Goal: Check status

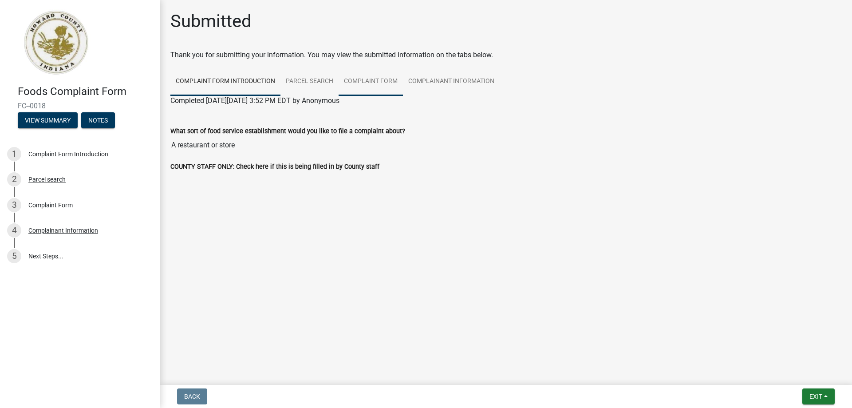
click at [373, 81] on link "Complaint Form" at bounding box center [370, 81] width 64 height 28
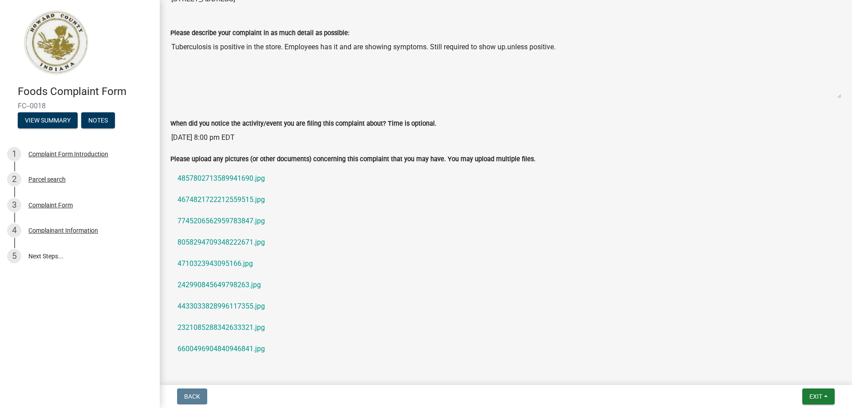
scroll to position [221, 0]
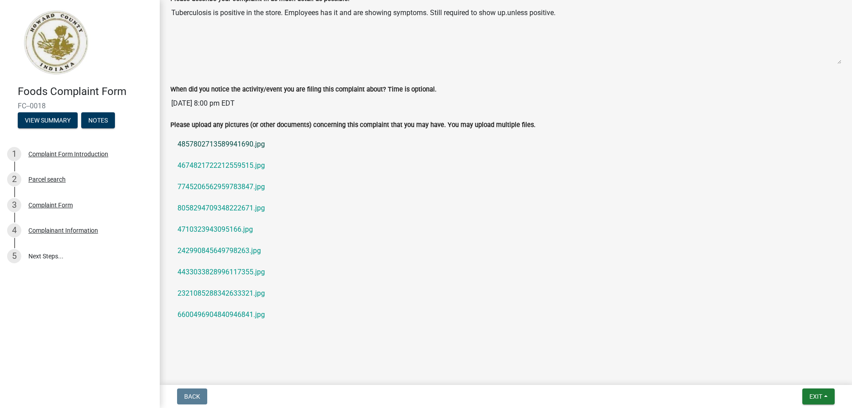
click at [247, 147] on link "4857802713589941690.jpg" at bounding box center [505, 143] width 671 height 21
click at [233, 168] on link "4674821722212559515.jpg" at bounding box center [505, 165] width 671 height 21
click at [238, 188] on link "7745206562959783847.jpg" at bounding box center [505, 186] width 671 height 21
click at [200, 209] on link "8058294709348222671.jpg" at bounding box center [505, 207] width 671 height 21
click at [199, 231] on link "4710323943095166.jpg" at bounding box center [505, 229] width 671 height 21
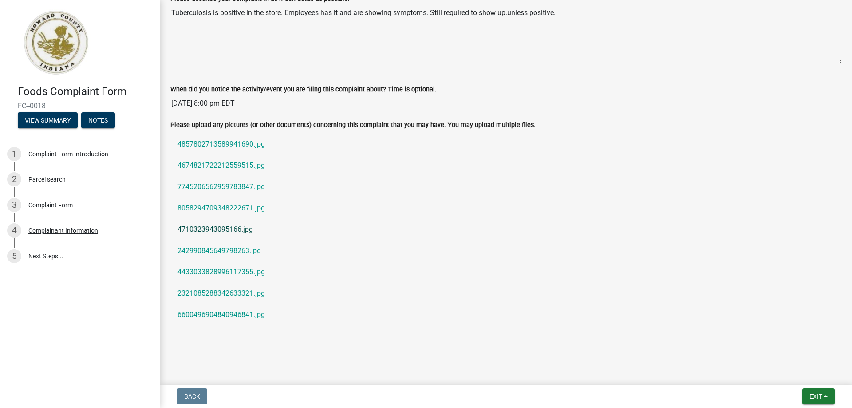
click at [232, 229] on link "4710323943095166.jpg" at bounding box center [505, 229] width 671 height 21
click at [202, 247] on link "242990845649798263.jpg" at bounding box center [505, 250] width 671 height 21
click at [221, 273] on link "4433033828996117355.jpg" at bounding box center [505, 271] width 671 height 21
click at [212, 290] on link "2321085288342633321.jpg" at bounding box center [505, 293] width 671 height 21
click at [203, 312] on link "6600496904840946841.jpg" at bounding box center [505, 314] width 671 height 21
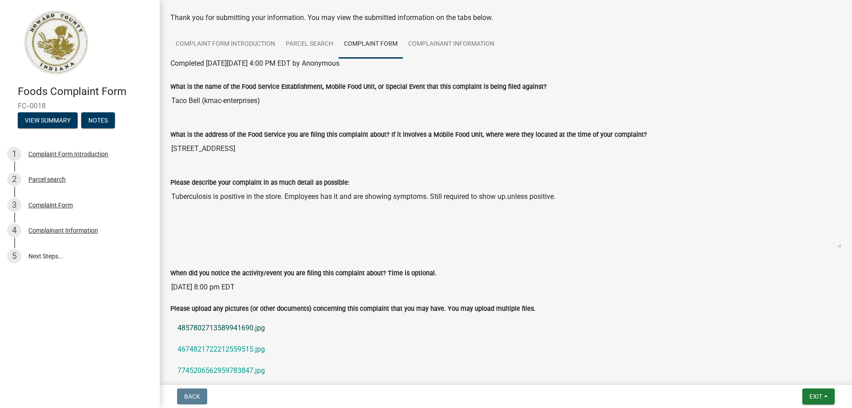
scroll to position [0, 0]
